Goal: Task Accomplishment & Management: Manage account settings

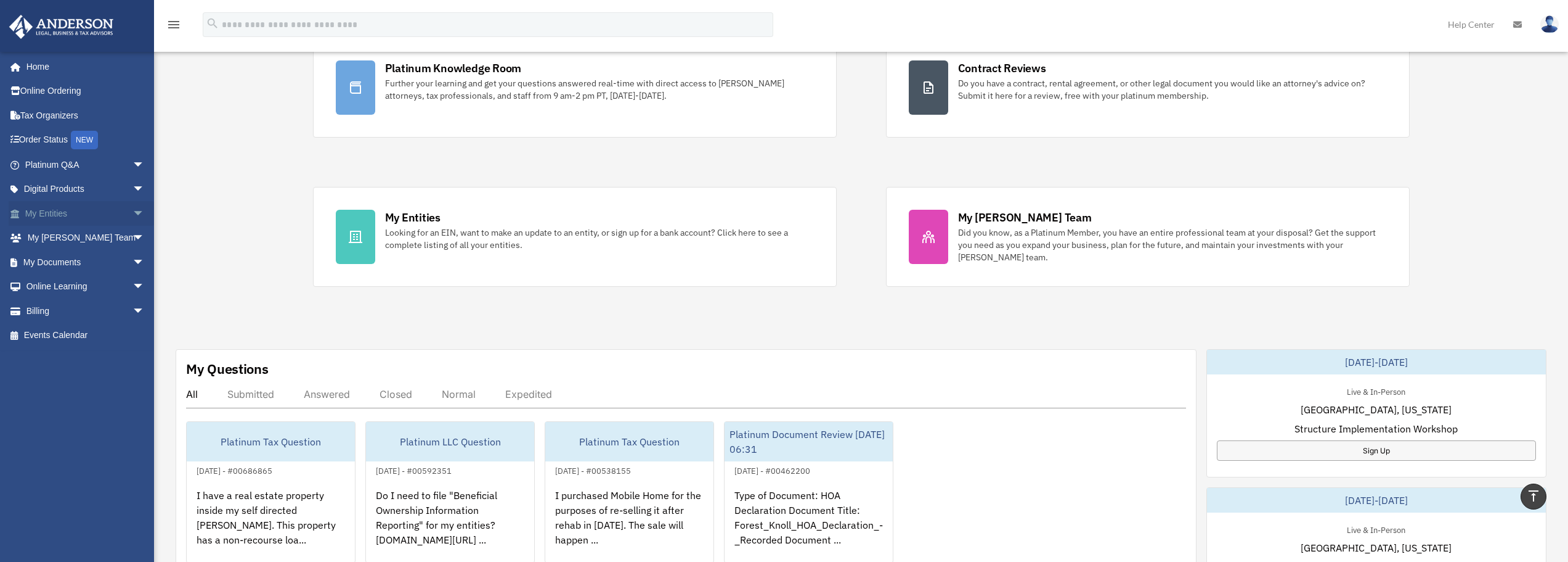
scroll to position [123, 0]
click at [111, 311] on link "Billing arrow_drop_down" at bounding box center [86, 310] width 154 height 24
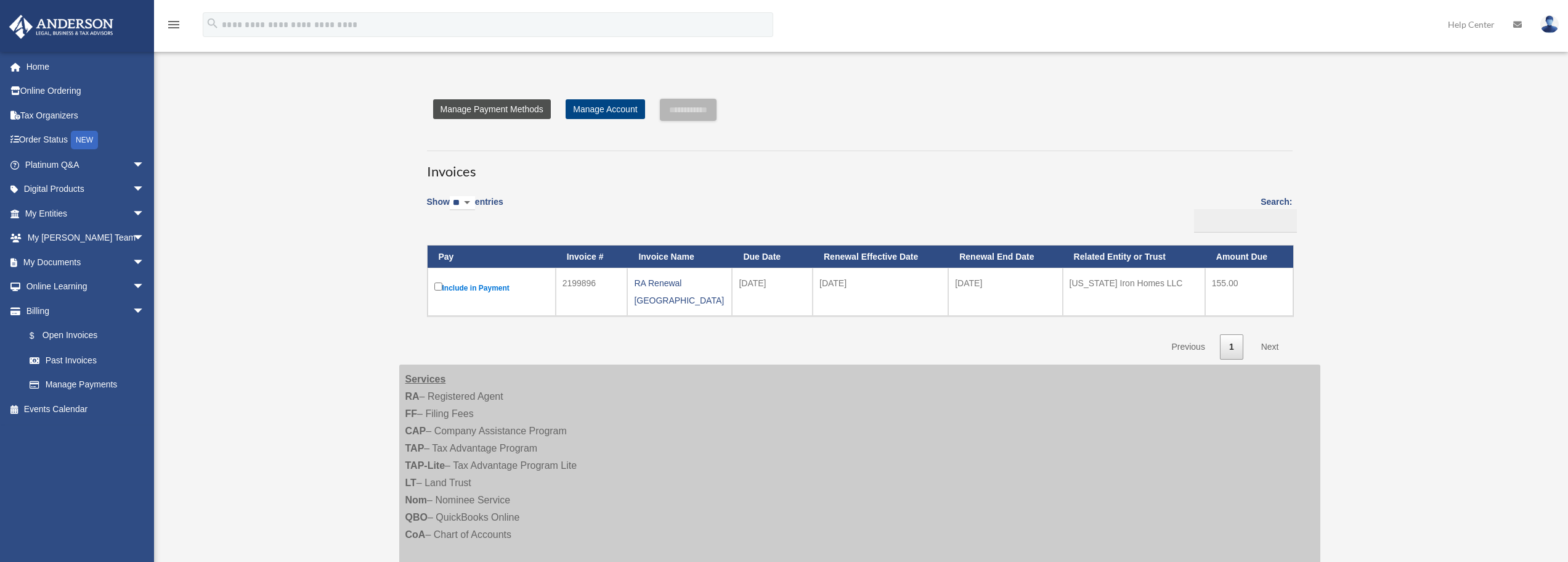
click at [533, 110] on link "Manage Payment Methods" at bounding box center [492, 109] width 118 height 20
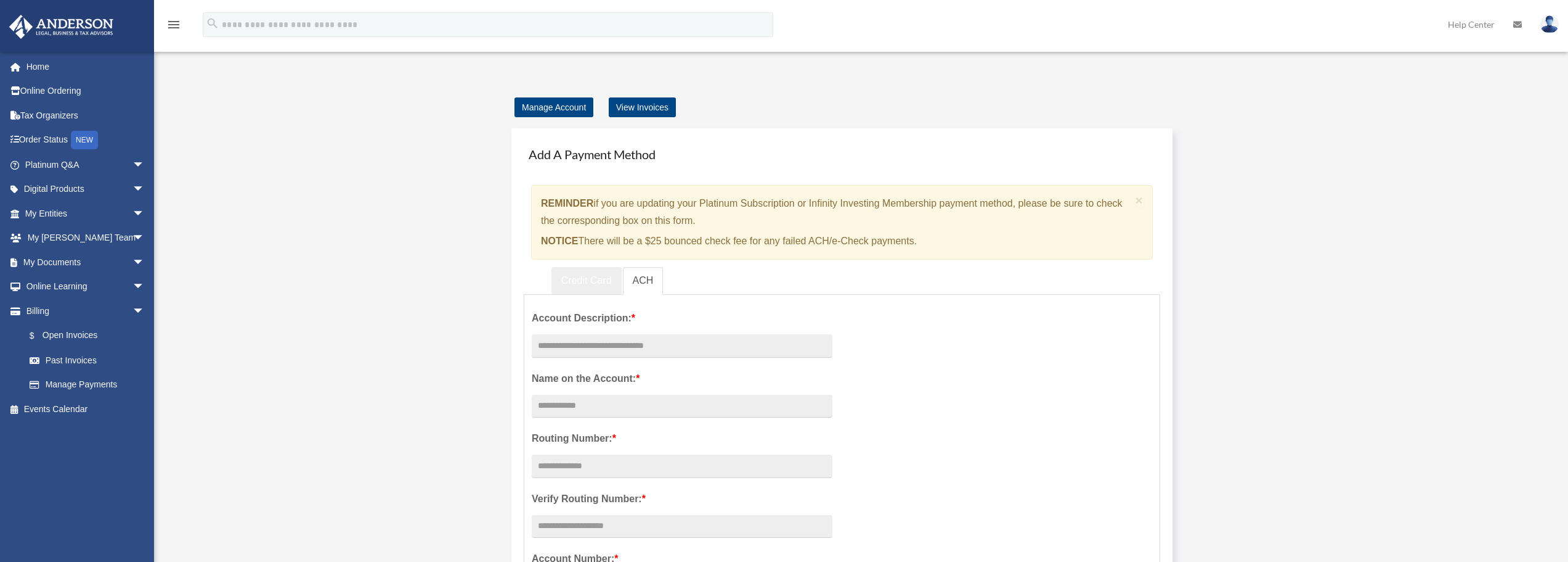
click at [597, 281] on link "Credit Card" at bounding box center [587, 281] width 70 height 28
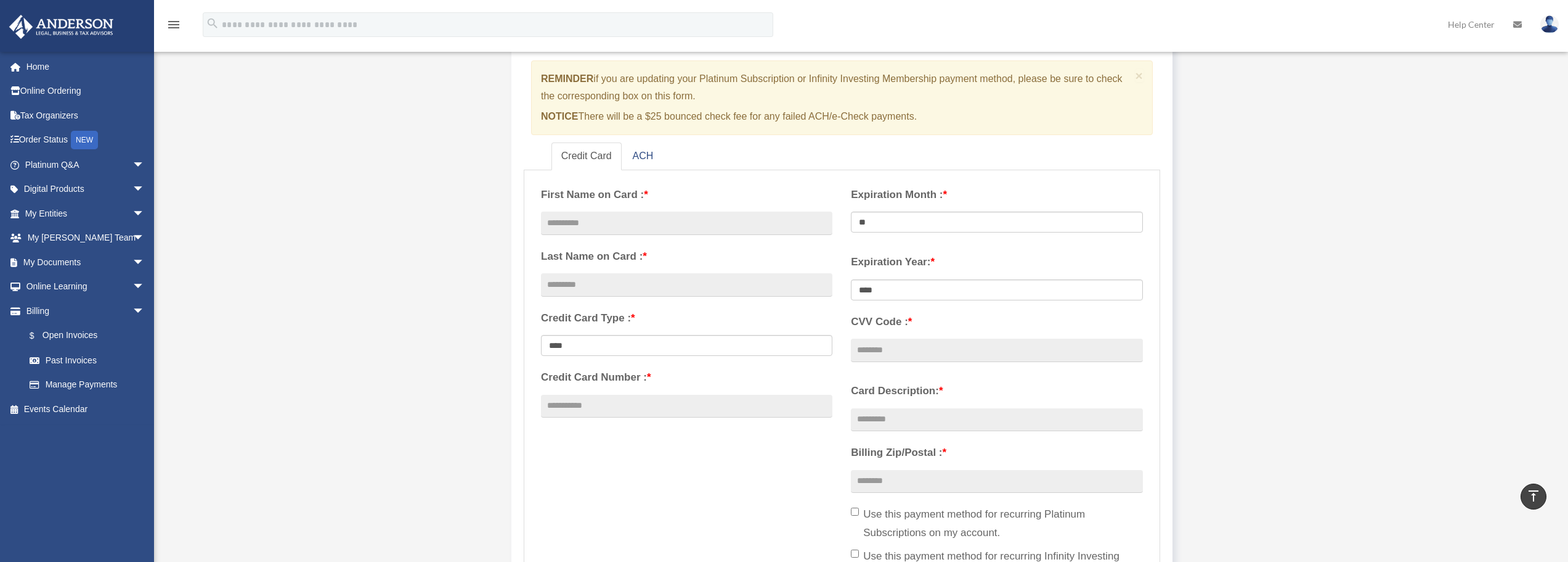
scroll to position [123, 0]
click at [75, 68] on link "Home" at bounding box center [86, 67] width 154 height 24
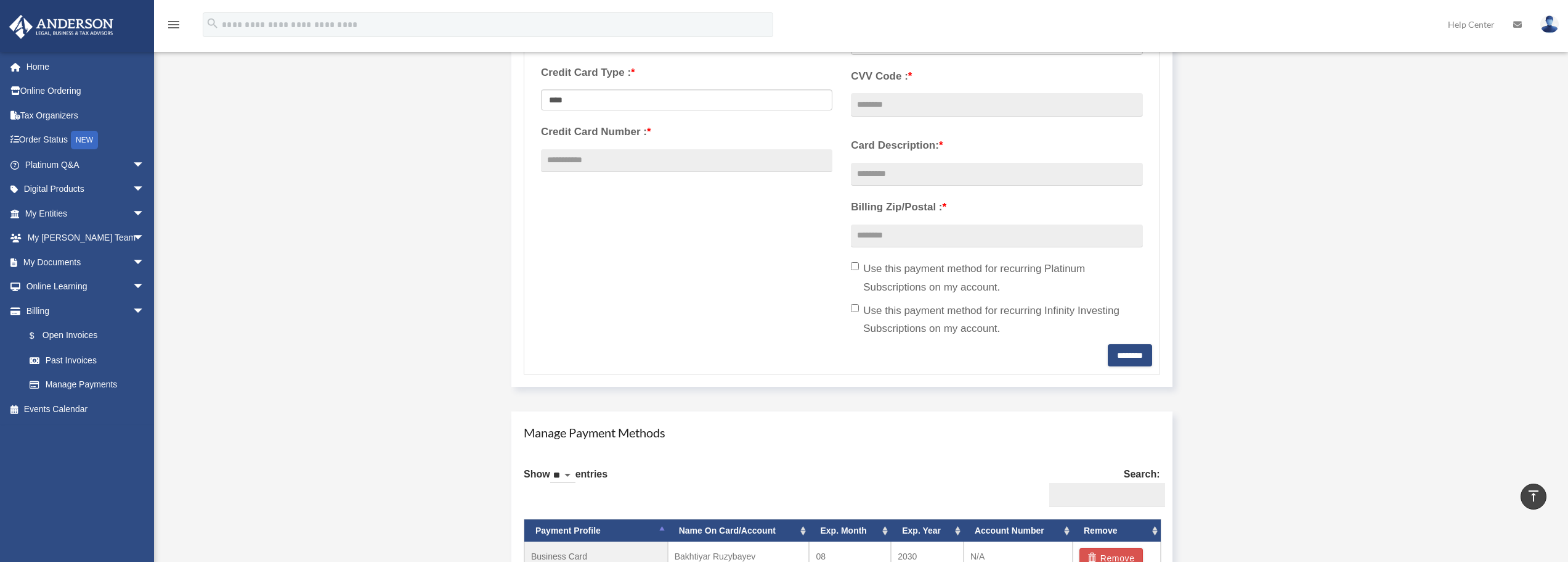
scroll to position [612, 0]
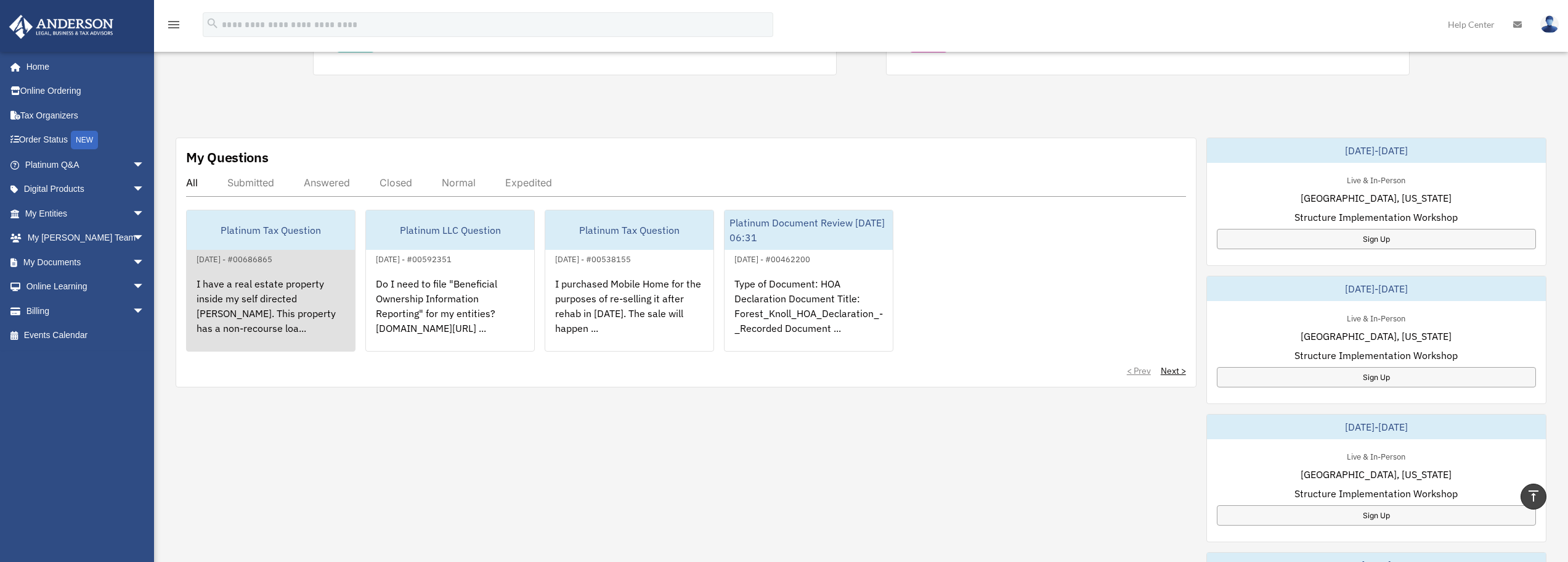
scroll to position [185, 0]
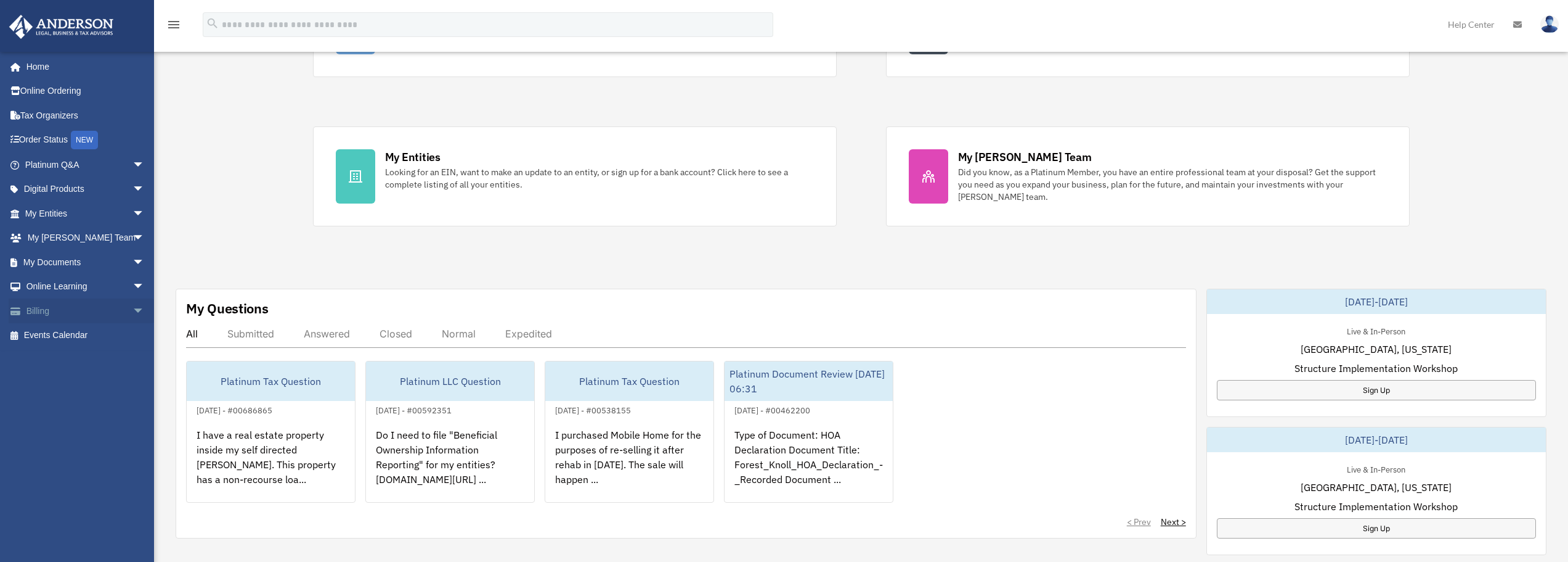
click at [79, 308] on link "Billing arrow_drop_down" at bounding box center [86, 310] width 154 height 24
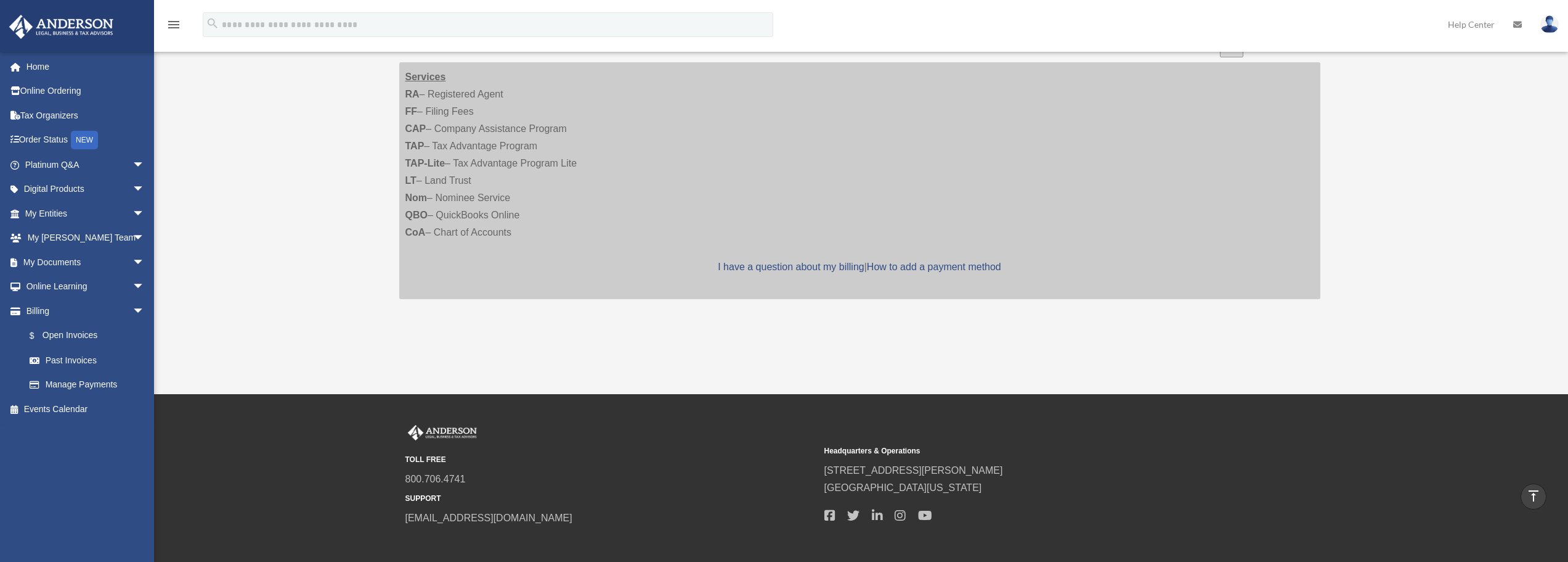
scroll to position [111, 0]
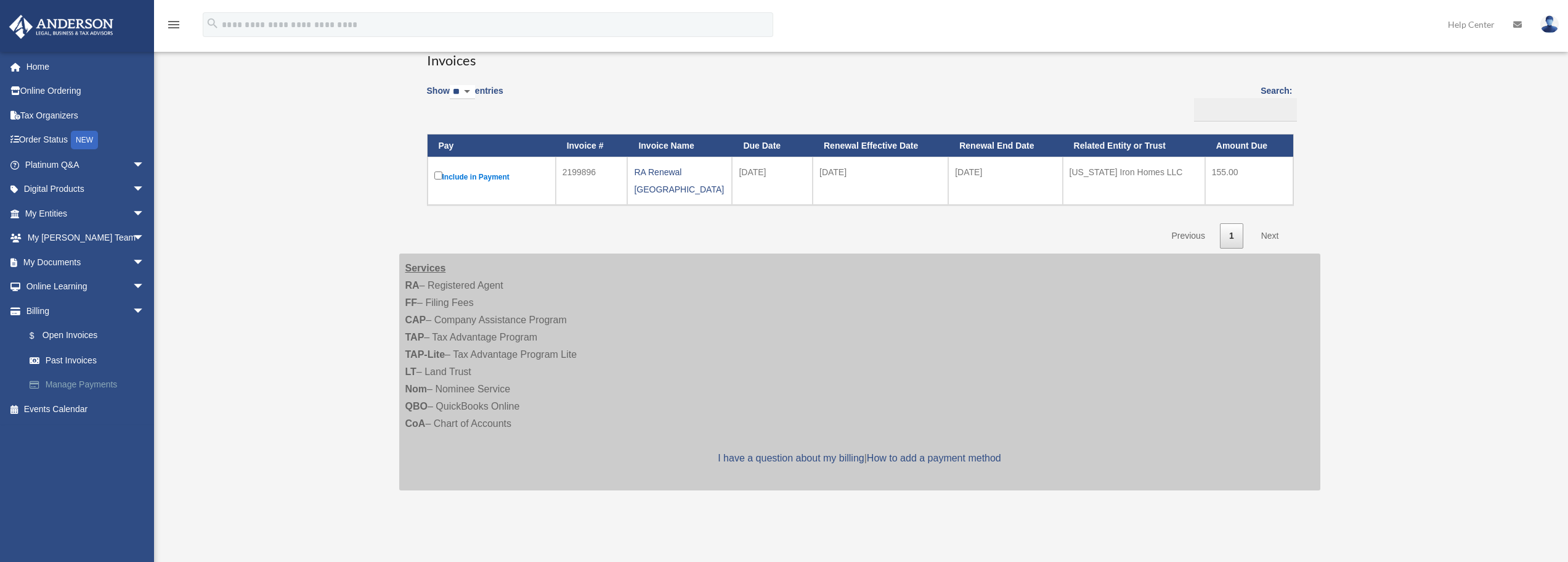
click at [110, 381] on link "Manage Payments" at bounding box center [90, 385] width 146 height 24
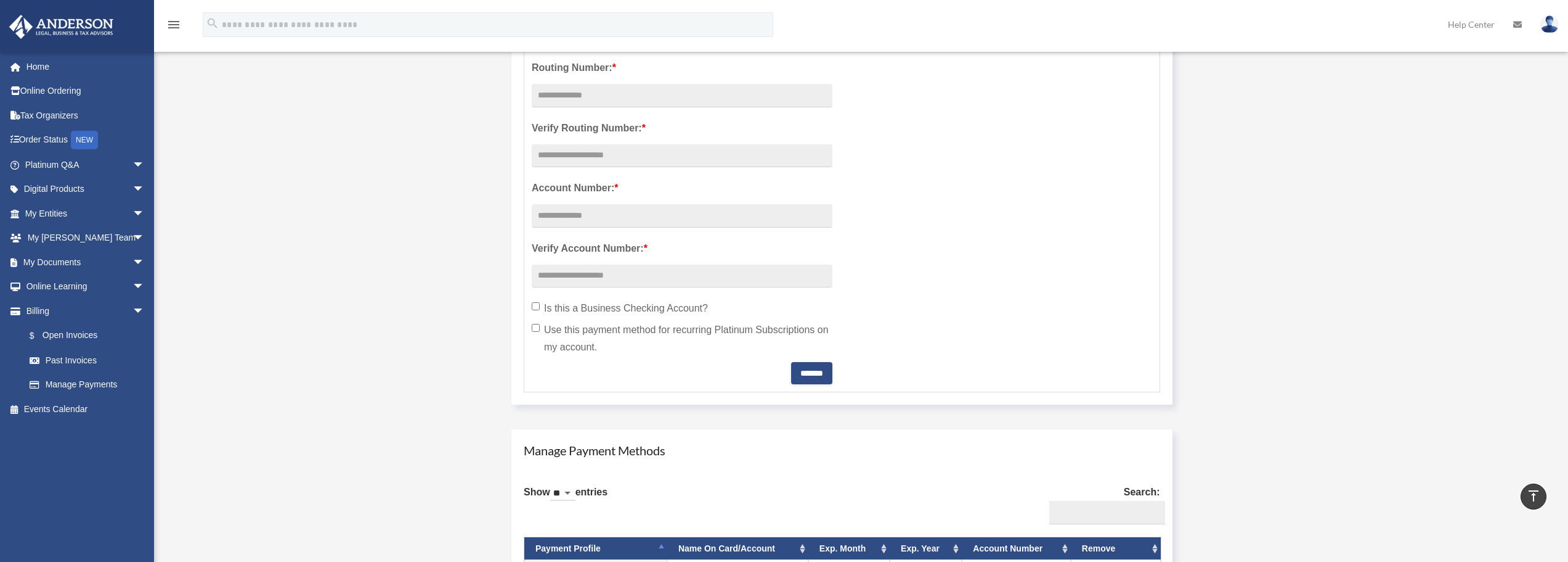
scroll to position [370, 0]
click at [51, 144] on link "Order Status NEW" at bounding box center [86, 140] width 154 height 25
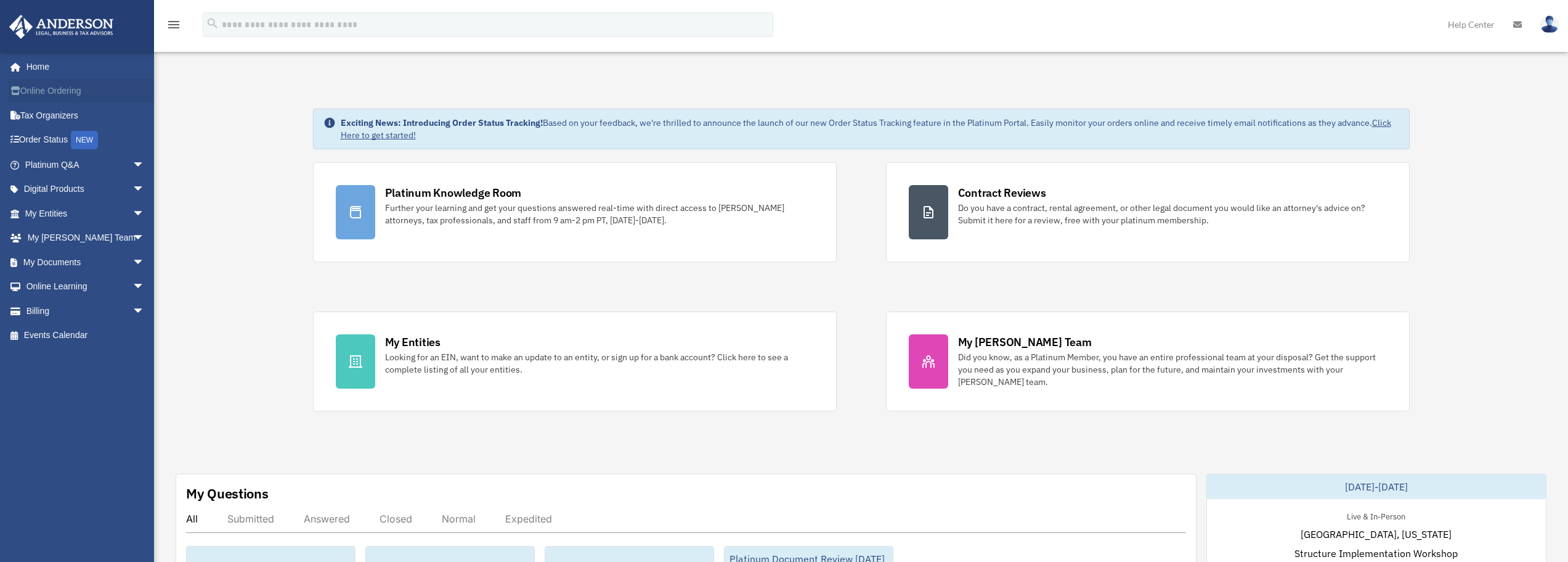
click at [61, 94] on link "Online Ordering" at bounding box center [86, 91] width 154 height 24
